Goal: Task Accomplishment & Management: Manage account settings

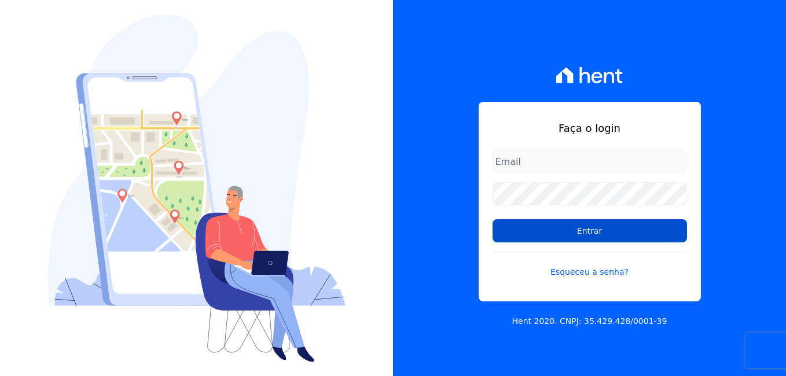
type input "luiz.nascimento@maislar.com"
click at [574, 233] on input "Entrar" at bounding box center [590, 230] width 194 height 23
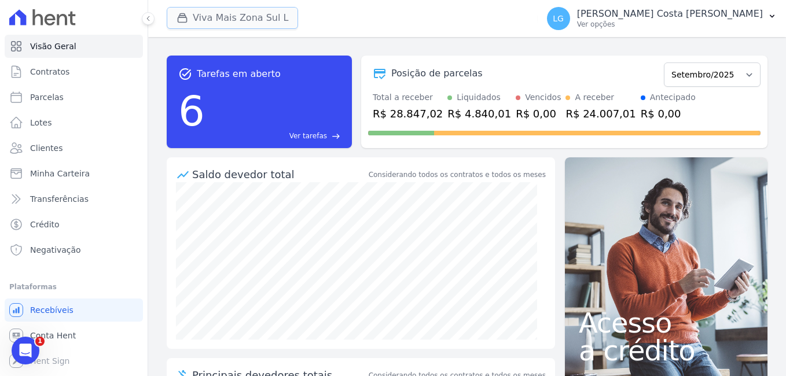
click at [242, 17] on button "Viva Mais Zona Sul L" at bounding box center [232, 18] width 131 height 22
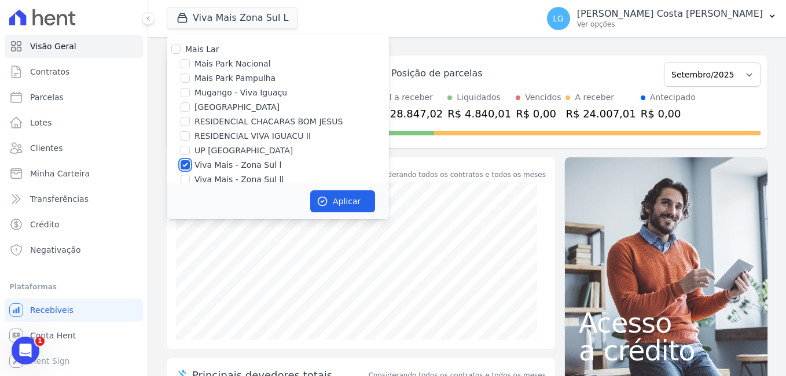
click at [185, 162] on input "Viva Mais - Zona Sul l" at bounding box center [185, 164] width 9 height 9
checkbox input "false"
click at [183, 68] on div at bounding box center [185, 64] width 9 height 12
click at [185, 65] on input "Mais Park Nacional" at bounding box center [185, 63] width 9 height 9
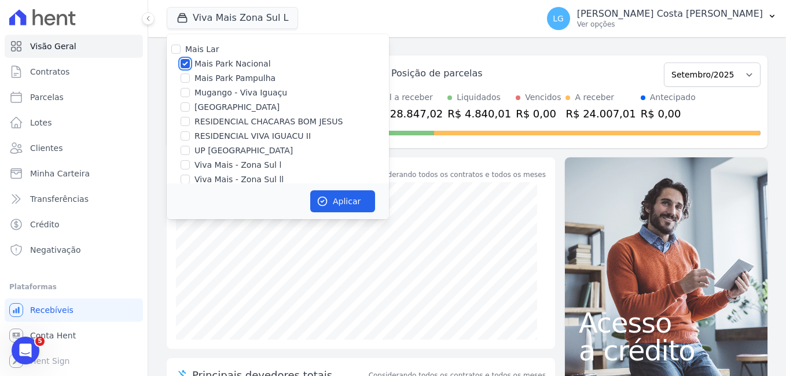
checkbox input "false"
click at [183, 95] on input "Mugango - Viva Iguaçu" at bounding box center [185, 92] width 9 height 9
checkbox input "true"
click at [337, 199] on button "Aplicar" at bounding box center [342, 201] width 65 height 22
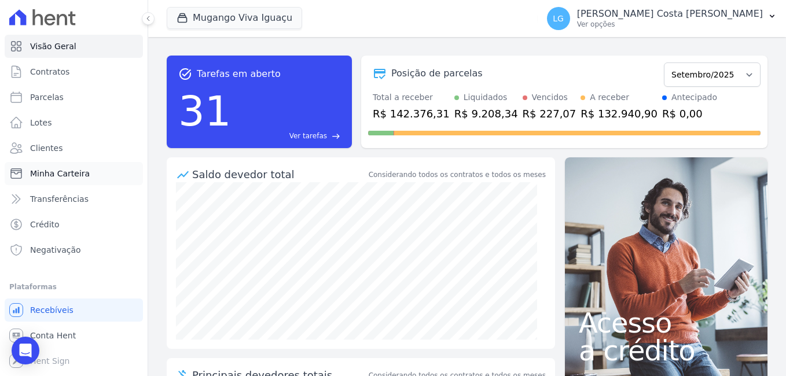
click at [78, 179] on link "Minha Carteira" at bounding box center [74, 173] width 138 height 23
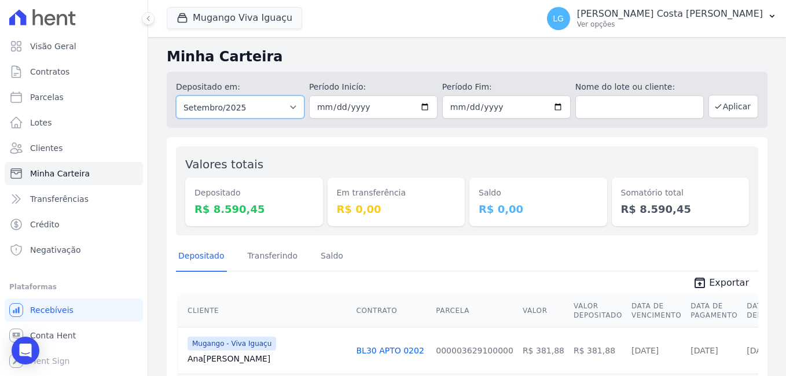
click at [289, 110] on select "Todos os meses Março/2023 Abril/2023 Maio/2023 Junho/2023 Julho/2023 Agosto/202…" at bounding box center [240, 106] width 128 height 23
select select "08/2025"
click at [176, 95] on select "Todos os meses Março/2023 Abril/2023 Maio/2023 Junho/2023 Julho/2023 Agosto/202…" at bounding box center [240, 106] width 128 height 23
click at [238, 20] on button "Mugango Viva Iguaçu" at bounding box center [234, 18] width 135 height 22
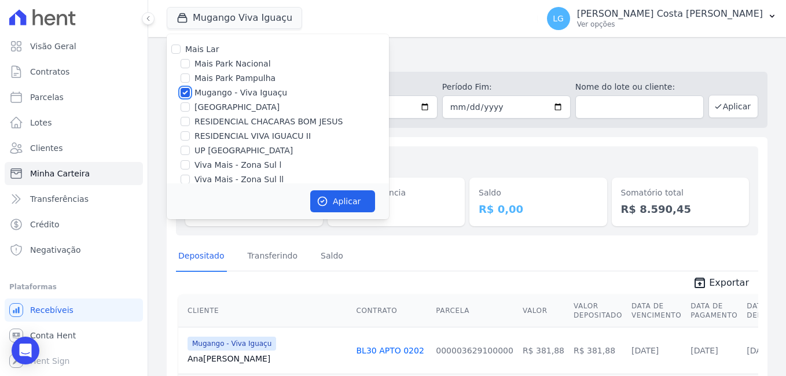
click at [189, 94] on input "Mugango - Viva Iguaçu" at bounding box center [185, 92] width 9 height 9
checkbox input "false"
click at [186, 111] on input "[GEOGRAPHIC_DATA]" at bounding box center [185, 106] width 9 height 9
checkbox input "true"
click at [328, 195] on button "Aplicar" at bounding box center [342, 201] width 65 height 22
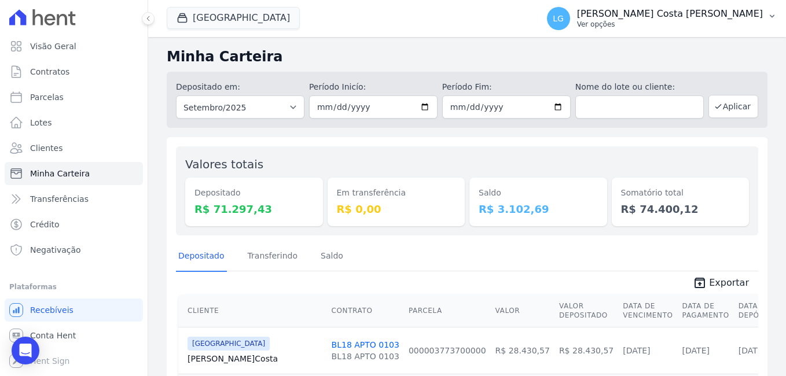
click at [682, 9] on p "[PERSON_NAME] Costa [PERSON_NAME]" at bounding box center [670, 14] width 186 height 12
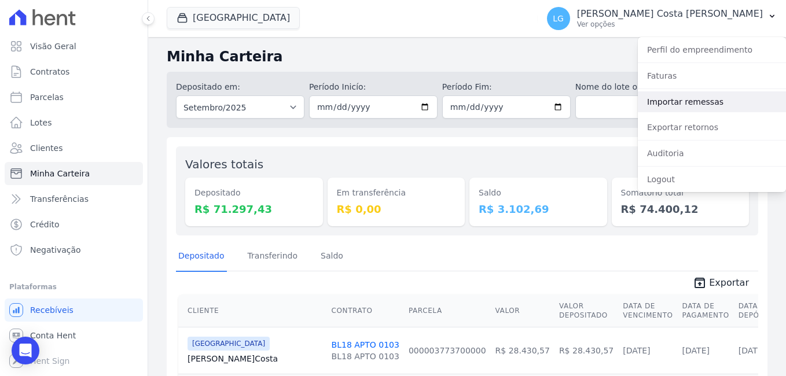
click at [682, 98] on link "Importar remessas" at bounding box center [712, 101] width 148 height 21
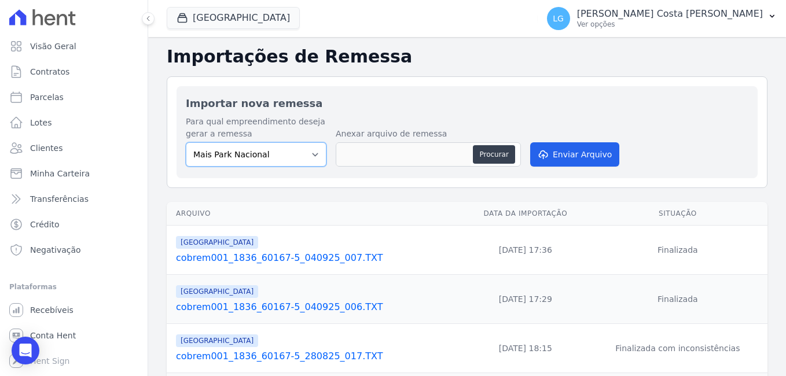
click at [291, 164] on select "Mais Park Nacional Mais Park Pampulha Mugango - Viva Iguaçu Parque Primavera RE…" at bounding box center [256, 154] width 141 height 24
select select "58c381ff-c2ab-496f-ba52-e8a80509b393"
click at [186, 142] on select "Mais Park Nacional Mais Park Pampulha Mugango - Viva Iguaçu Parque Primavera RE…" at bounding box center [256, 154] width 141 height 24
click at [492, 154] on button "Procurar" at bounding box center [494, 154] width 42 height 19
type input "cobrem001_1836_60167-5_050925_004.TXT"
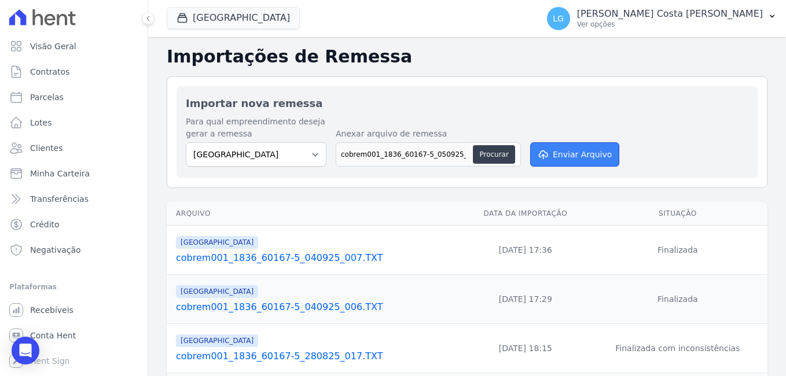
click at [570, 154] on button "Enviar Arquivo" at bounding box center [574, 154] width 89 height 24
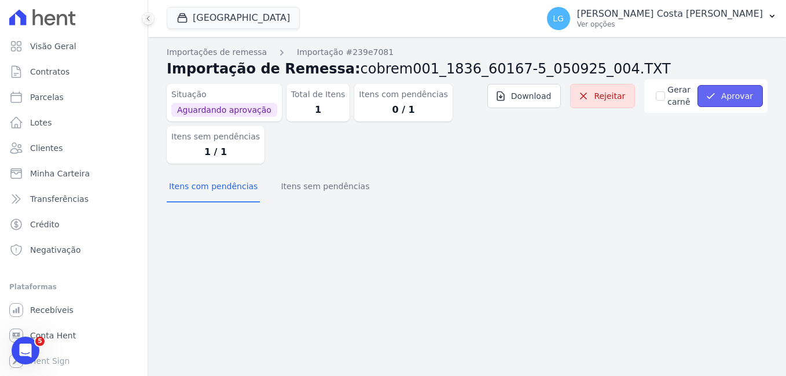
click at [740, 91] on button "Aprovar" at bounding box center [729, 96] width 65 height 22
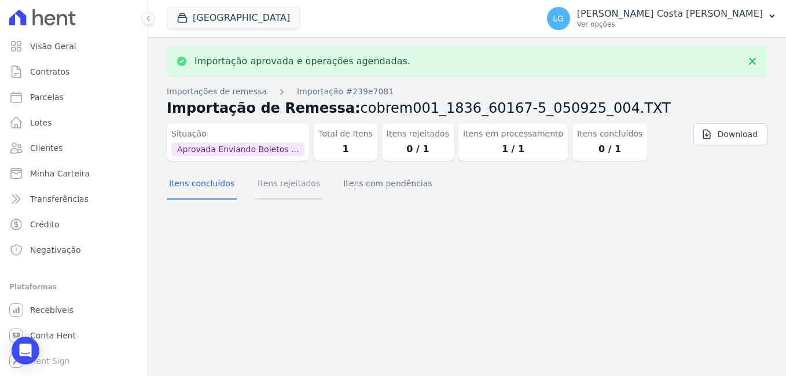
click at [265, 182] on button "Itens rejeitados" at bounding box center [288, 185] width 67 height 30
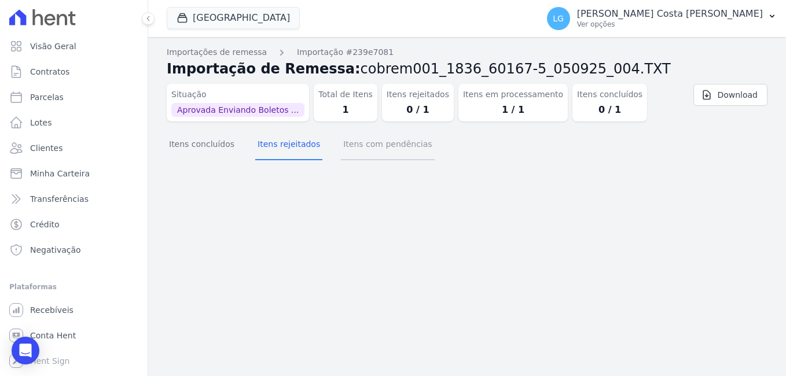
click at [364, 142] on button "Itens com pendências" at bounding box center [387, 145] width 93 height 30
click at [231, 106] on span "Aprovada Enviando Boletos ..." at bounding box center [237, 110] width 133 height 14
click at [237, 53] on link "Importações de remessa" at bounding box center [217, 52] width 100 height 12
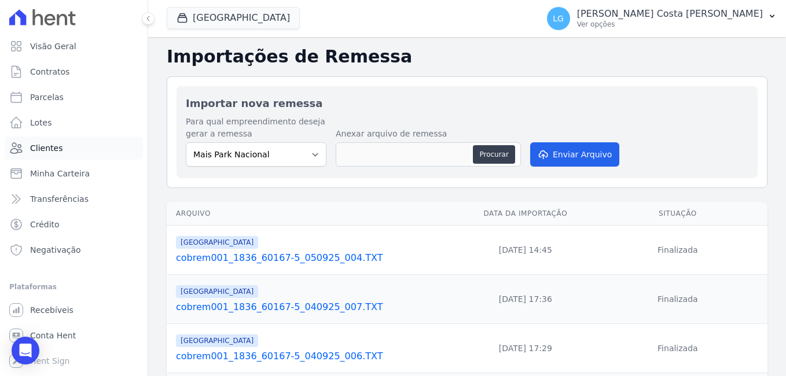
click at [51, 148] on span "Clientes" at bounding box center [46, 148] width 32 height 12
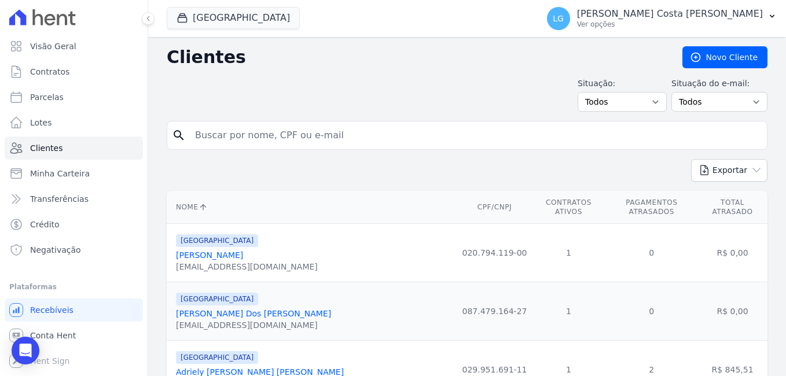
click at [280, 136] on input "search" at bounding box center [475, 135] width 574 height 23
type input "KELVIN GAMA DA COSTA"
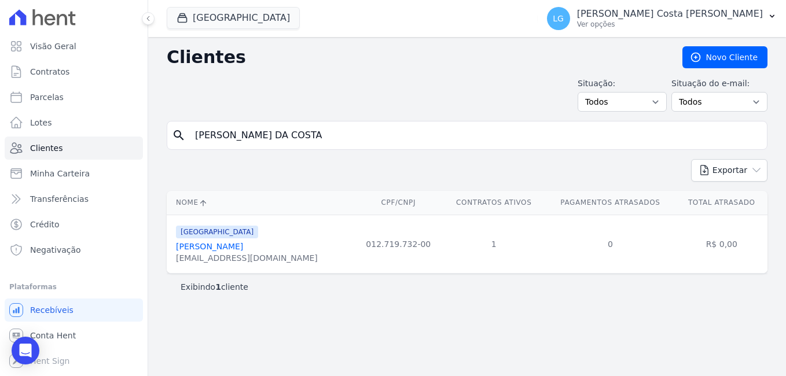
click at [227, 251] on link "Kelvin Gama Da Costa" at bounding box center [209, 246] width 67 height 9
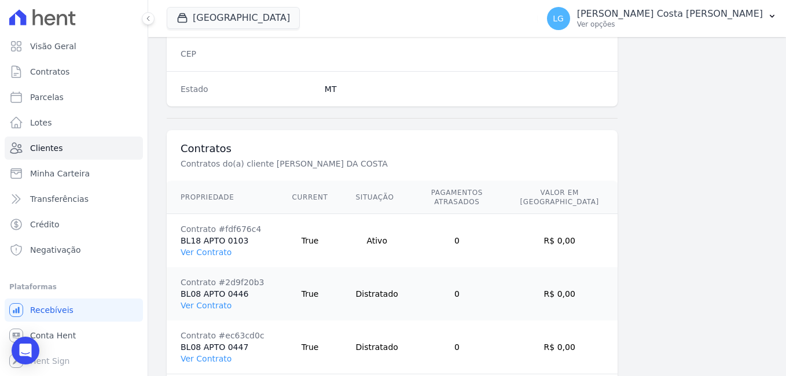
scroll to position [822, 0]
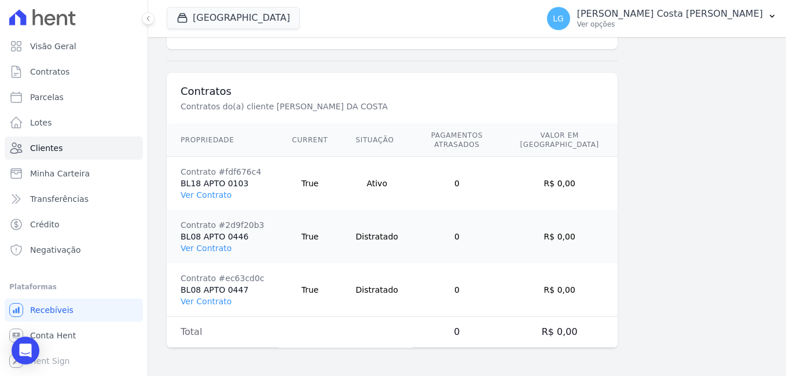
click at [214, 188] on td "Contrato #fdf676c4 BL18 APTO 0103 Ver Contrato" at bounding box center [223, 184] width 112 height 54
click at [215, 192] on link "Ver Contrato" at bounding box center [206, 194] width 51 height 9
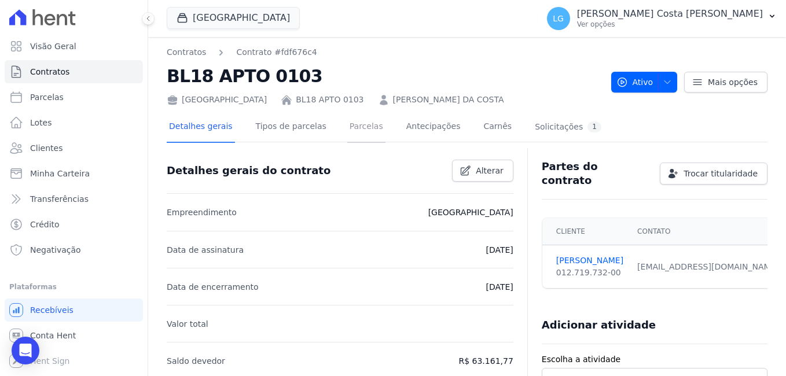
click at [366, 126] on link "Parcelas" at bounding box center [366, 127] width 38 height 31
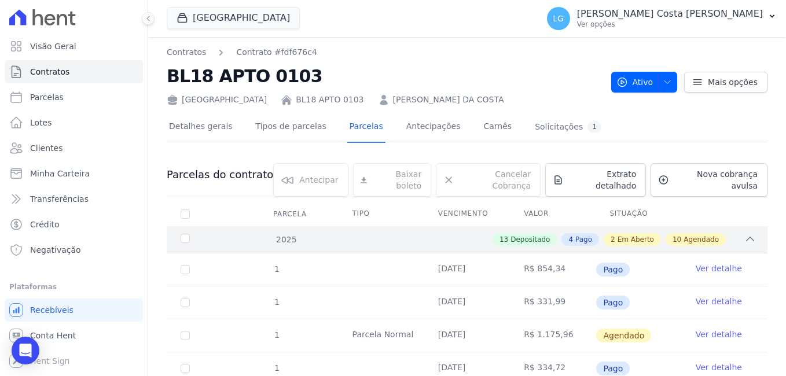
click at [615, 233] on div "2 Em Aberto" at bounding box center [632, 239] width 57 height 13
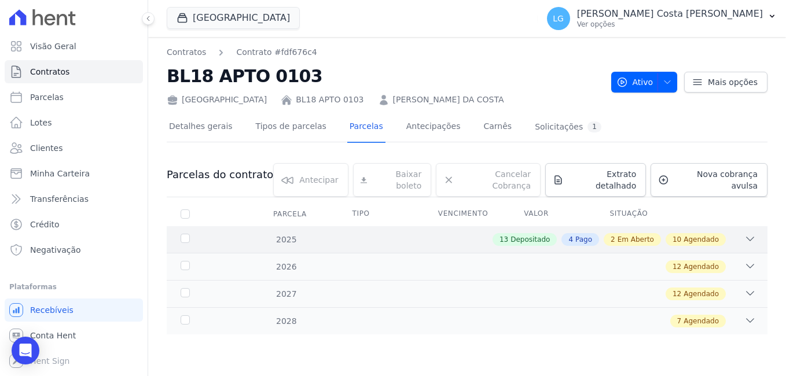
click at [644, 234] on span "Em Aberto" at bounding box center [636, 239] width 36 height 10
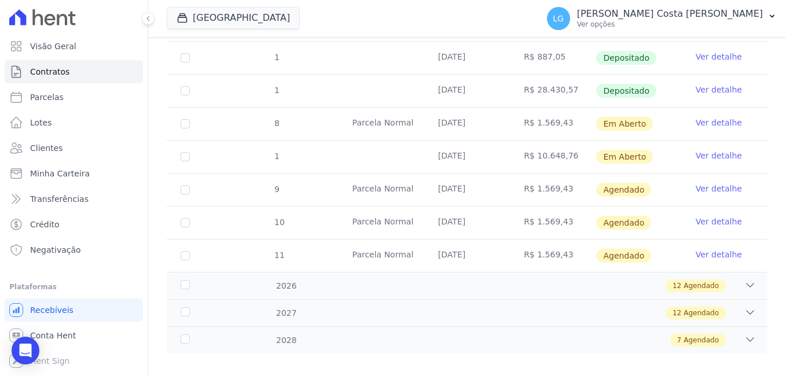
scroll to position [940, 0]
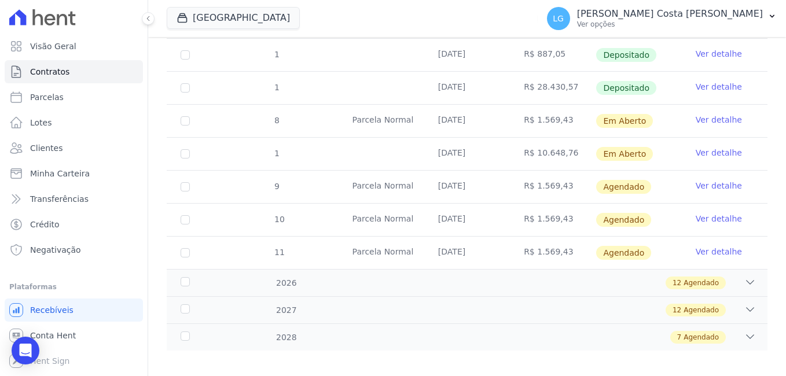
click at [712, 246] on link "Ver detalhe" at bounding box center [719, 252] width 46 height 12
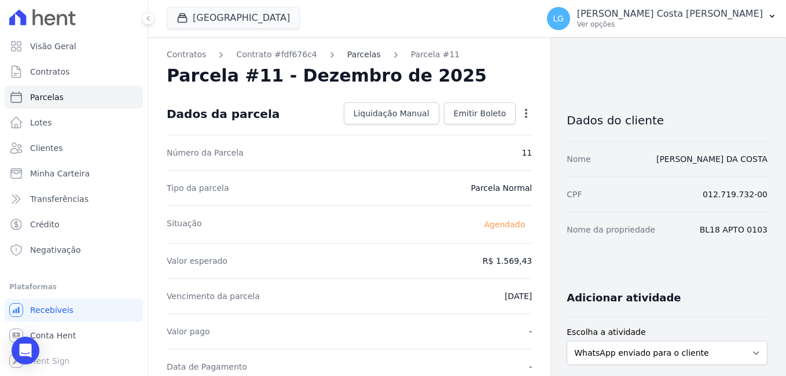
drag, startPoint x: 325, startPoint y: 203, endPoint x: 353, endPoint y: 49, distance: 156.0
click at [353, 49] on link "Parcelas" at bounding box center [364, 55] width 34 height 12
click at [355, 52] on link "Parcelas" at bounding box center [364, 55] width 34 height 12
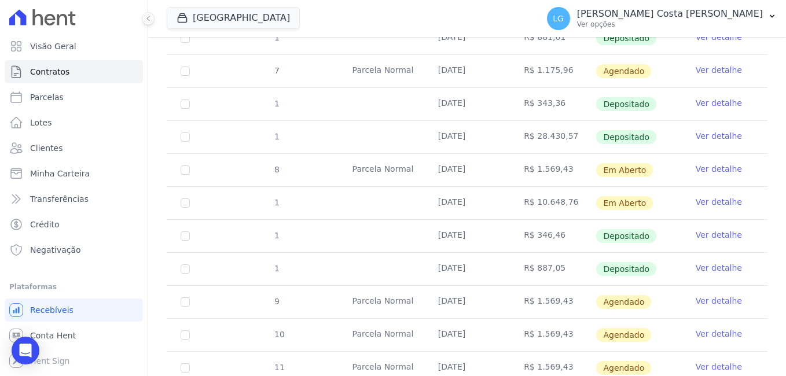
scroll to position [825, 0]
click at [723, 164] on link "Ver detalhe" at bounding box center [719, 170] width 46 height 12
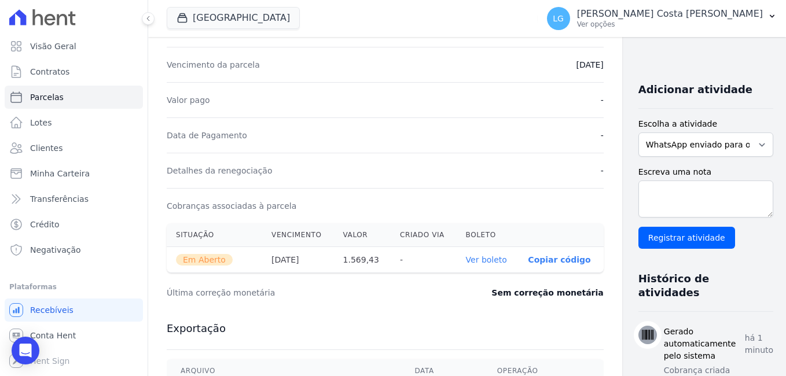
scroll to position [347, 0]
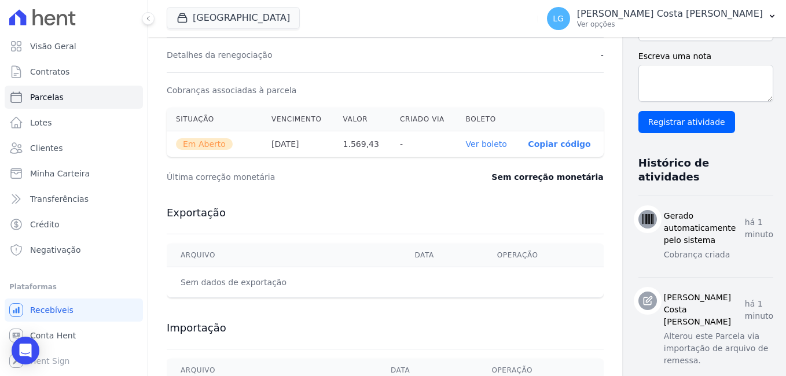
click at [466, 141] on link "Ver boleto" at bounding box center [486, 143] width 41 height 9
click at [225, 23] on button "[GEOGRAPHIC_DATA]" at bounding box center [233, 18] width 133 height 22
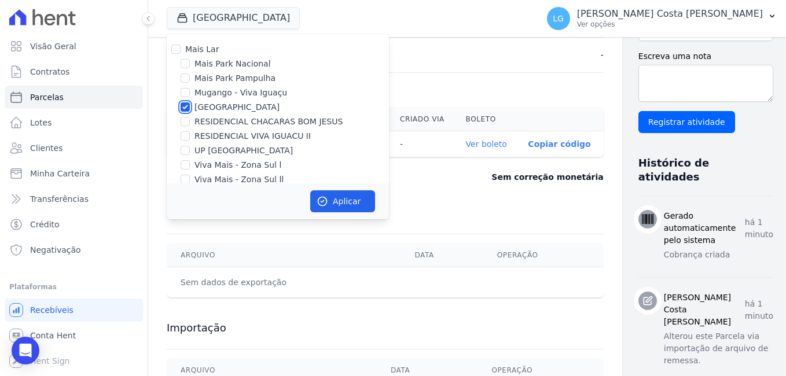
click at [187, 104] on input "[GEOGRAPHIC_DATA]" at bounding box center [185, 106] width 9 height 9
checkbox input "false"
click at [192, 124] on div "RESIDENCIAL CHACARAS BOM JESUS" at bounding box center [278, 122] width 222 height 12
click at [187, 122] on input "RESIDENCIAL CHACARAS BOM JESUS" at bounding box center [185, 121] width 9 height 9
checkbox input "true"
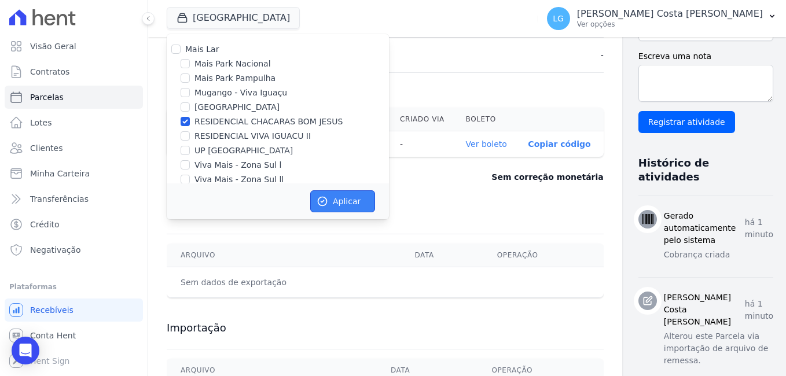
click at [342, 198] on button "Aplicar" at bounding box center [342, 201] width 65 height 22
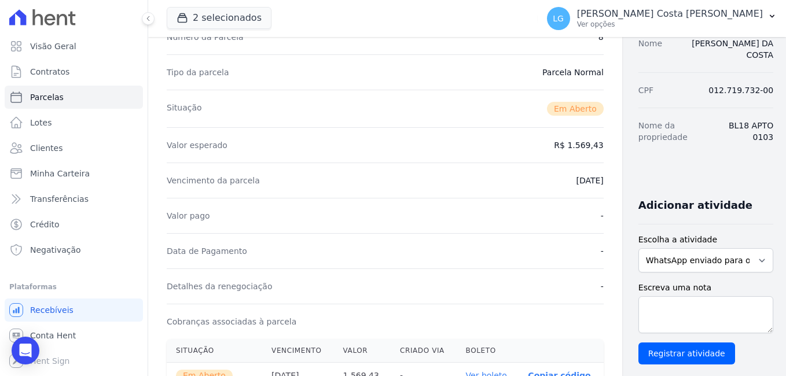
scroll to position [58, 0]
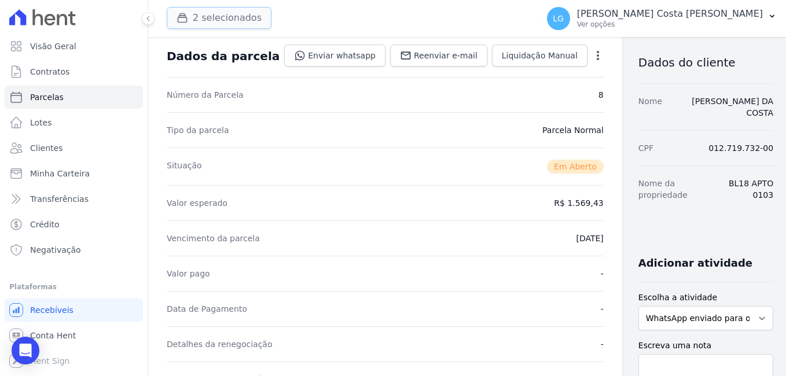
click at [208, 13] on button "2 selecionados" at bounding box center [219, 18] width 105 height 22
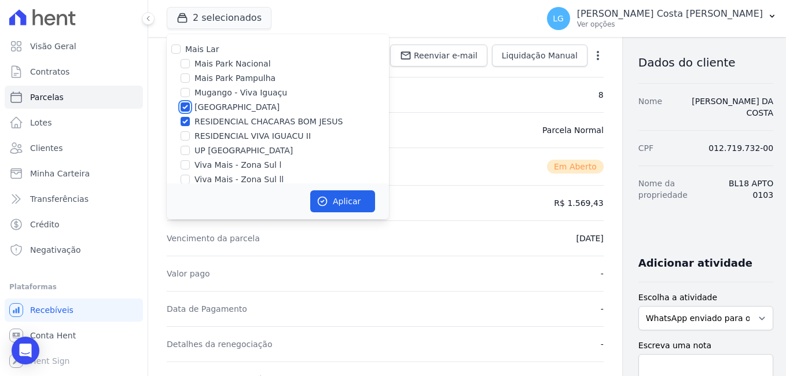
click at [184, 110] on input "[GEOGRAPHIC_DATA]" at bounding box center [185, 106] width 9 height 9
checkbox input "false"
click at [352, 204] on button "Aplicar" at bounding box center [342, 201] width 65 height 22
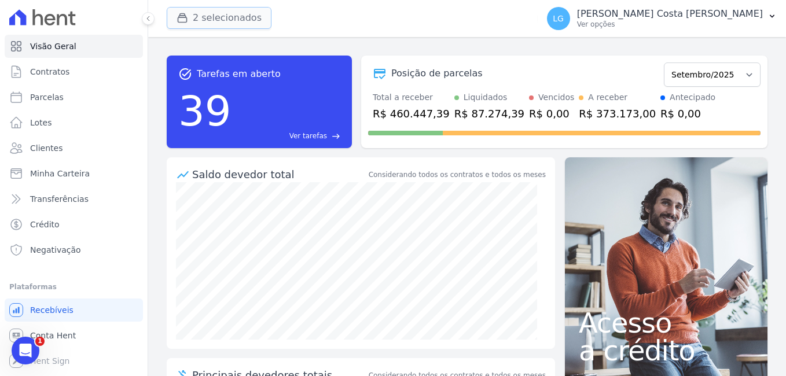
click at [207, 16] on button "2 selecionados" at bounding box center [219, 18] width 105 height 22
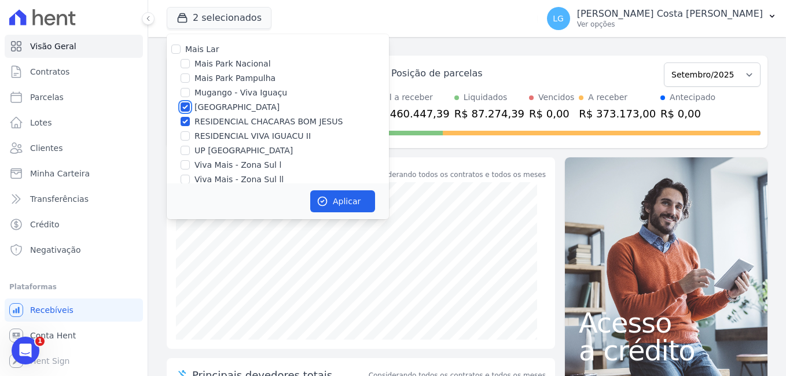
click at [185, 105] on input "[GEOGRAPHIC_DATA]" at bounding box center [185, 106] width 9 height 9
checkbox input "false"
click at [344, 201] on button "Aplicar" at bounding box center [342, 201] width 65 height 22
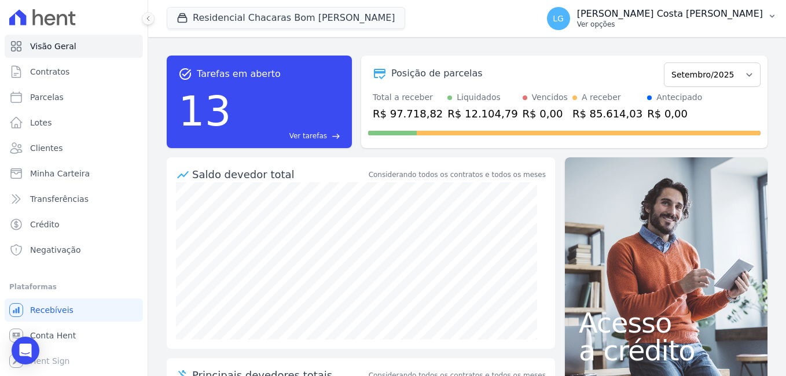
click at [744, 17] on p "[PERSON_NAME] Costa [PERSON_NAME]" at bounding box center [670, 14] width 186 height 12
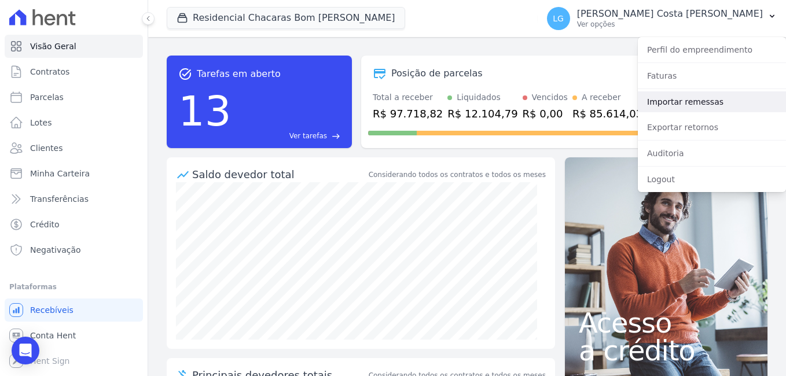
click at [712, 104] on link "Importar remessas" at bounding box center [712, 101] width 148 height 21
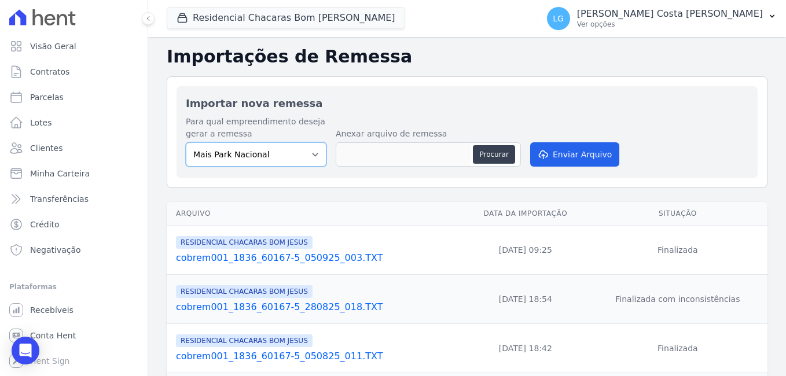
click at [309, 159] on select "Mais Park Nacional Mais Park Pampulha Mugango - Viva Iguaçu Parque Primavera RE…" at bounding box center [256, 154] width 141 height 24
select select "ba18a9af-5491-40d4-8d63-463a3b27324f"
click at [186, 142] on select "Mais Park Nacional Mais Park Pampulha Mugango - Viva Iguaçu Parque Primavera RE…" at bounding box center [256, 154] width 141 height 24
click at [494, 157] on button "Procurar" at bounding box center [494, 154] width 42 height 19
type input "cobrem001_1836_60167-5_050925_003.TXT"
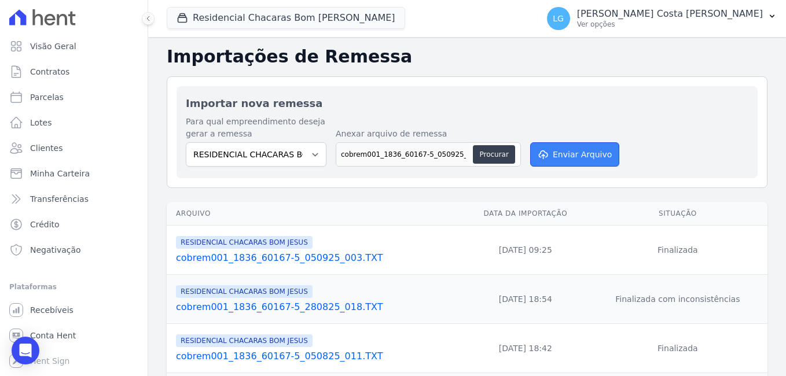
click at [579, 155] on button "Enviar Arquivo" at bounding box center [574, 154] width 89 height 24
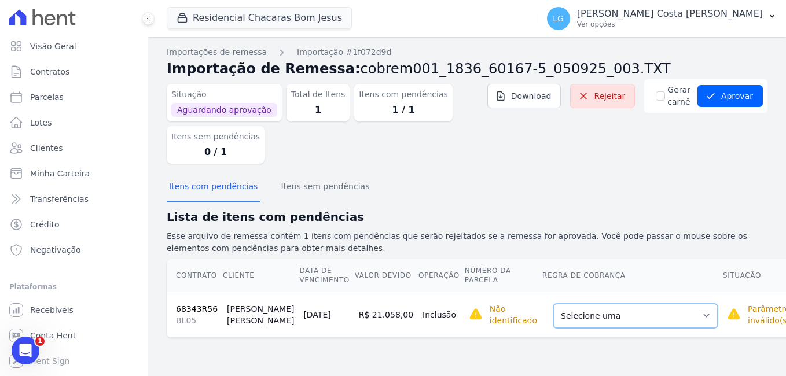
drag, startPoint x: 626, startPoint y: 315, endPoint x: 614, endPoint y: 307, distance: 14.9
click at [626, 315] on select "Selecione uma Nova Parcela Avulsa Parcela Avulsa Existente Parcela Normal (45 X…" at bounding box center [635, 316] width 164 height 24
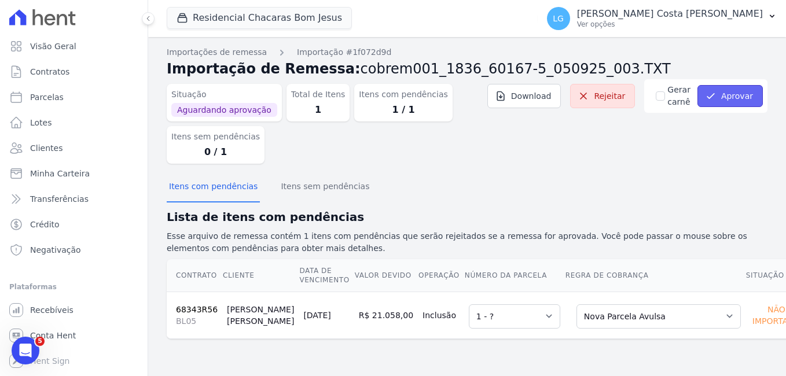
click at [746, 94] on button "Aprovar" at bounding box center [729, 96] width 65 height 22
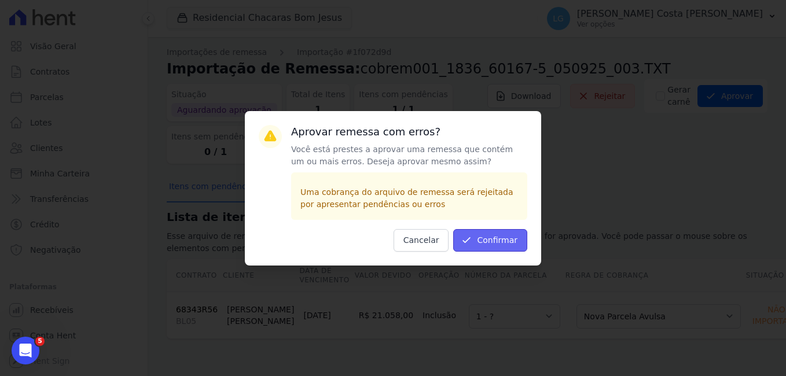
click at [490, 243] on button "Confirmar" at bounding box center [490, 240] width 74 height 23
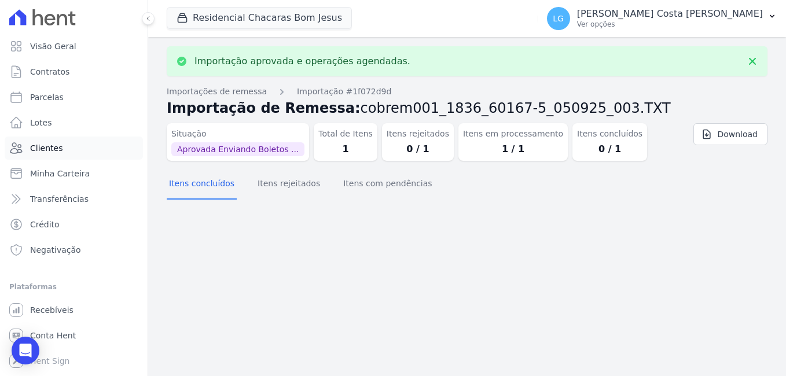
click at [47, 149] on span "Clientes" at bounding box center [46, 148] width 32 height 12
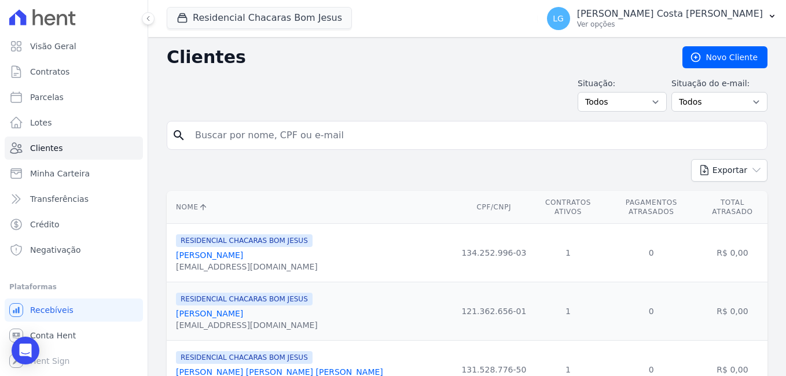
click at [270, 137] on input "search" at bounding box center [475, 135] width 574 height 23
type input "[PERSON_NAME] [PERSON_NAME]"
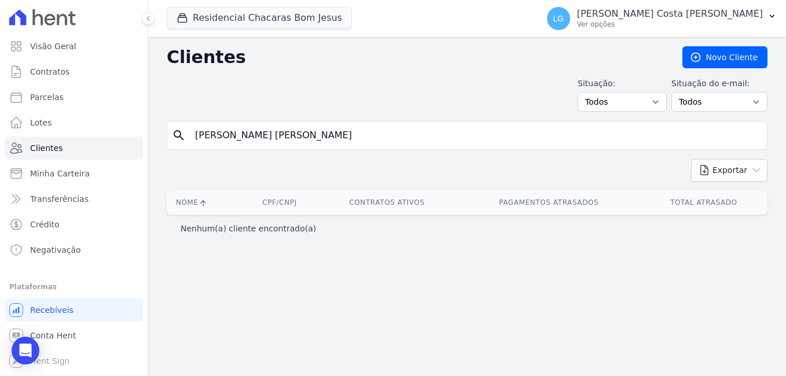
click at [266, 142] on input "[PERSON_NAME] [PERSON_NAME]" at bounding box center [475, 135] width 574 height 23
type input "[PERSON_NAME] [PERSON_NAME]"
drag, startPoint x: 266, startPoint y: 137, endPoint x: 222, endPoint y: 145, distance: 44.8
click at [222, 145] on input "[PERSON_NAME] [PERSON_NAME]" at bounding box center [475, 135] width 574 height 23
type input "[PERSON_NAME]"
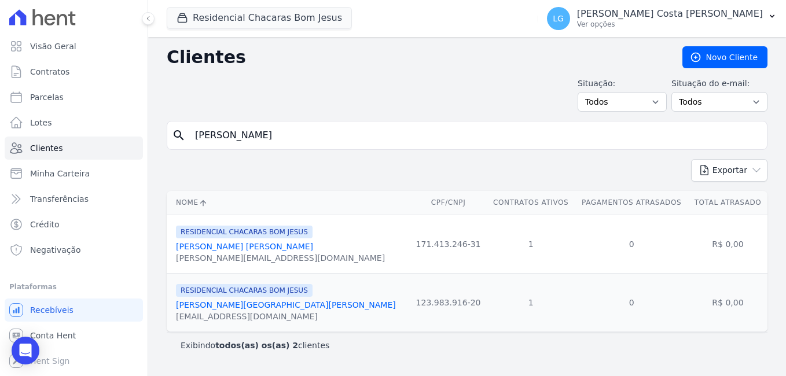
click at [280, 307] on link "[PERSON_NAME][GEOGRAPHIC_DATA][PERSON_NAME]" at bounding box center [286, 304] width 220 height 9
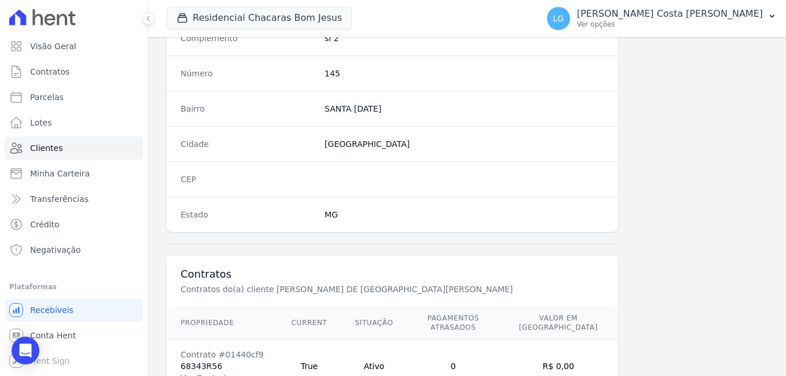
scroll to position [707, 0]
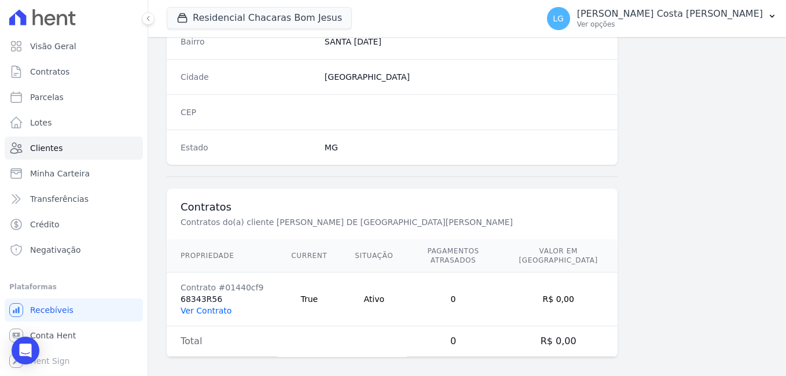
click at [219, 306] on link "Ver Contrato" at bounding box center [206, 310] width 51 height 9
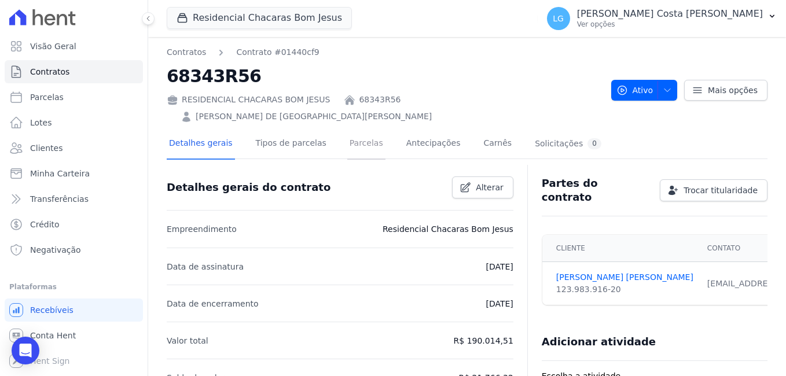
click at [351, 131] on link "Parcelas" at bounding box center [366, 144] width 38 height 31
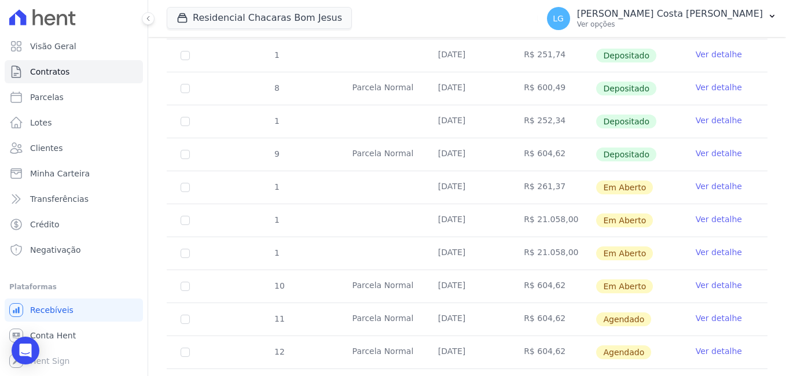
scroll to position [530, 0]
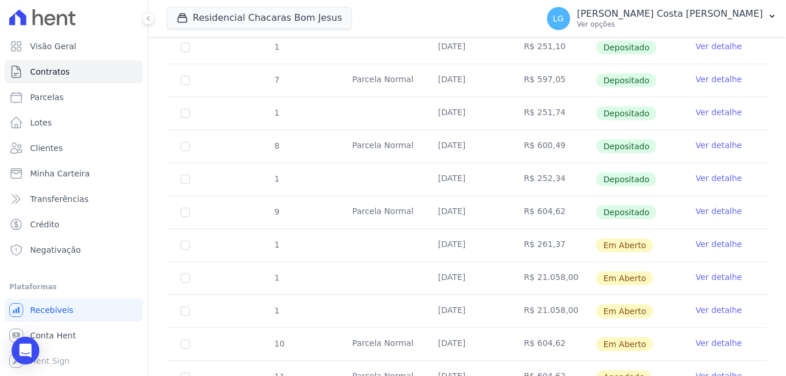
click at [720, 271] on link "Ver detalhe" at bounding box center [719, 277] width 46 height 12
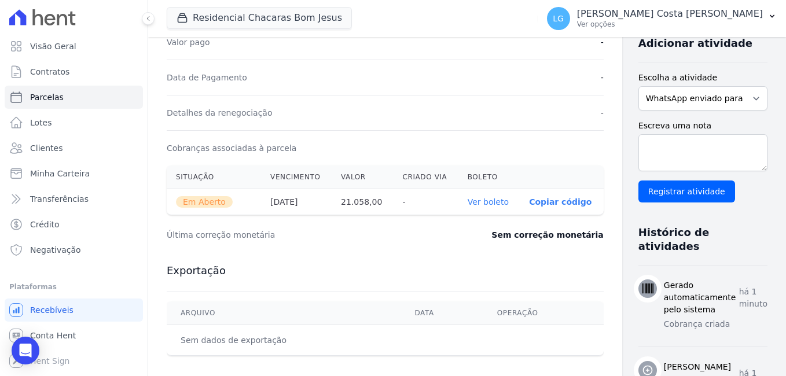
scroll to position [347, 0]
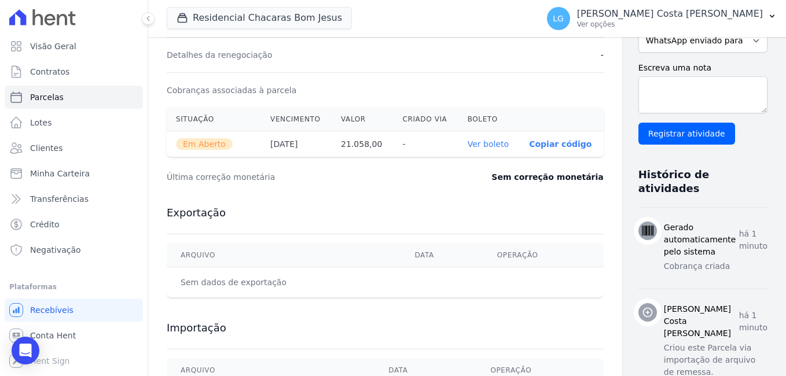
click at [468, 141] on link "Ver boleto" at bounding box center [488, 143] width 41 height 9
